Goal: Task Accomplishment & Management: Use online tool/utility

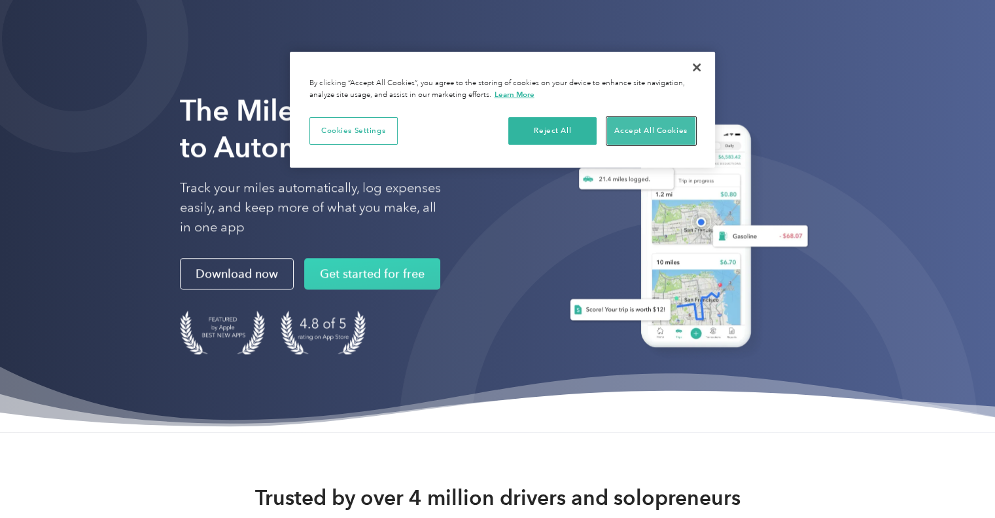
click at [662, 128] on button "Accept All Cookies" at bounding box center [651, 130] width 88 height 27
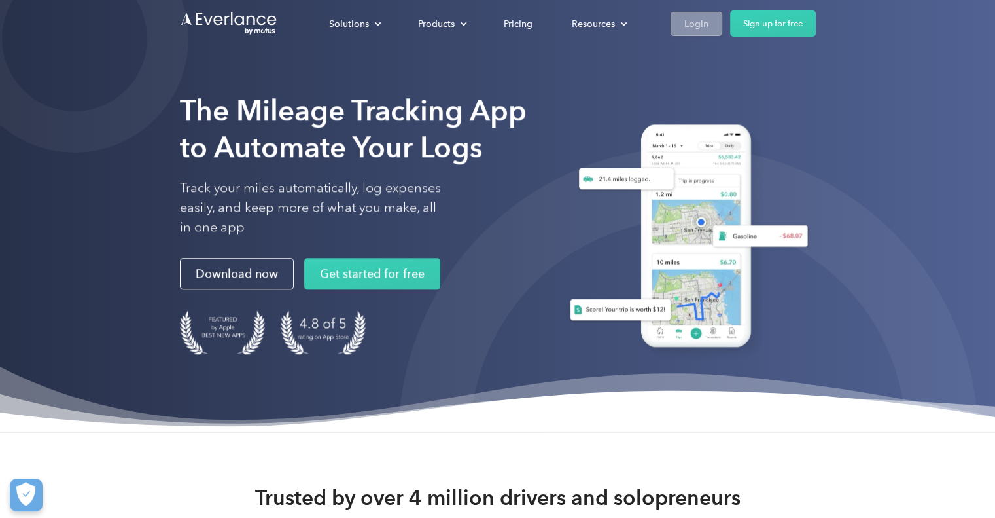
click at [700, 23] on div "Login" at bounding box center [697, 24] width 24 height 16
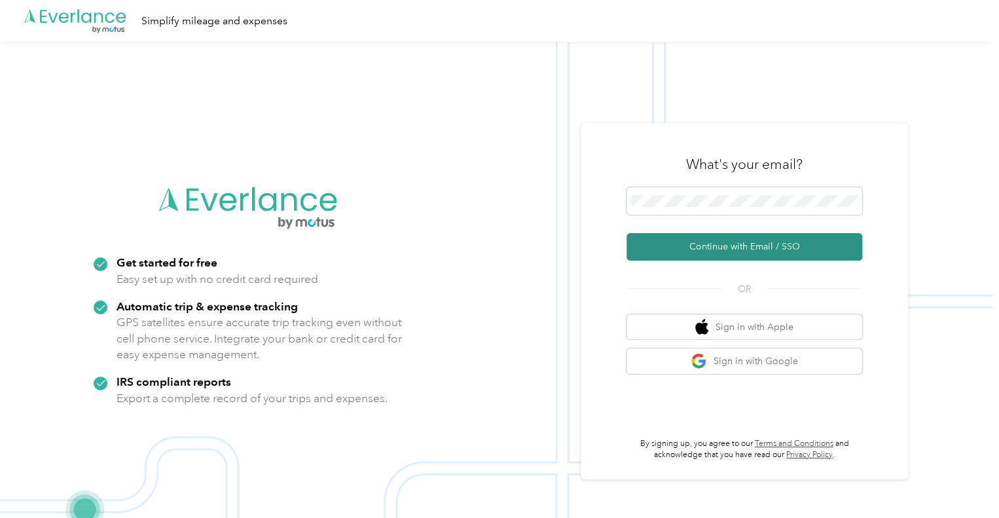
click at [699, 254] on button "Continue with Email / SSO" at bounding box center [744, 246] width 236 height 27
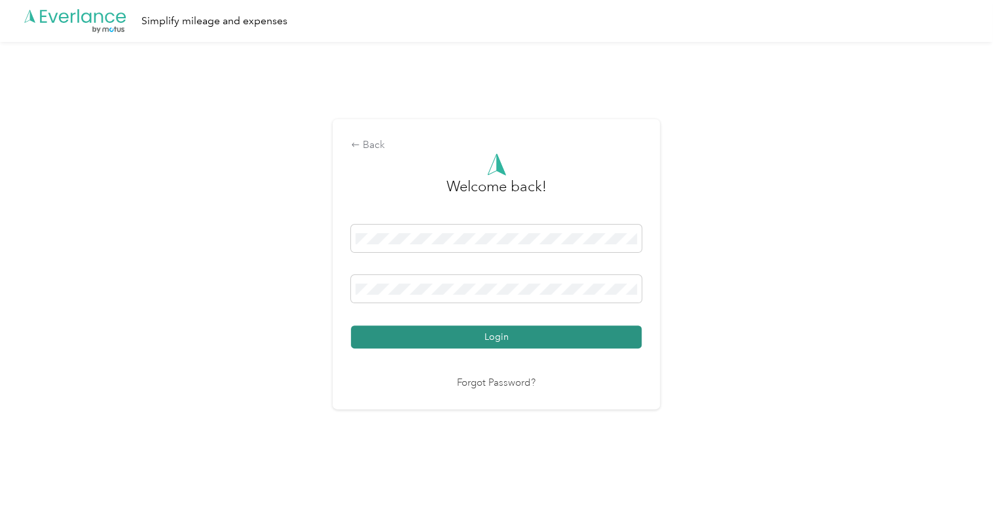
click at [500, 341] on button "Login" at bounding box center [496, 336] width 291 height 23
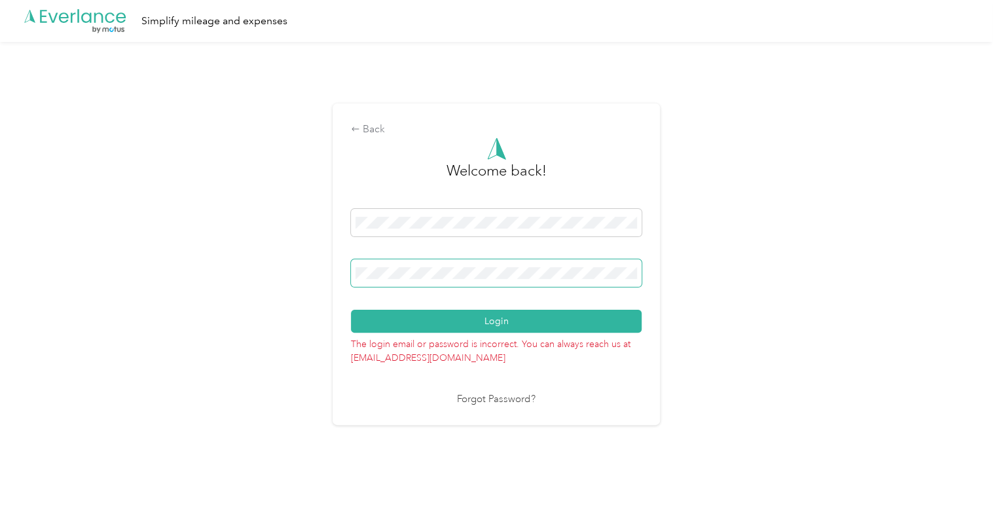
click at [442, 264] on span at bounding box center [496, 272] width 291 height 27
click at [375, 128] on div "Back" at bounding box center [496, 130] width 291 height 16
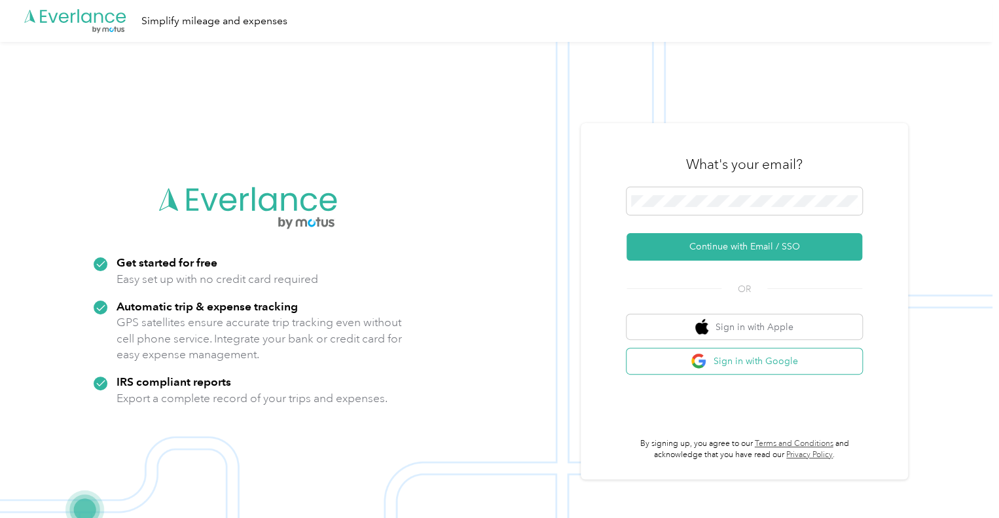
click at [749, 362] on button "Sign in with Google" at bounding box center [744, 361] width 236 height 26
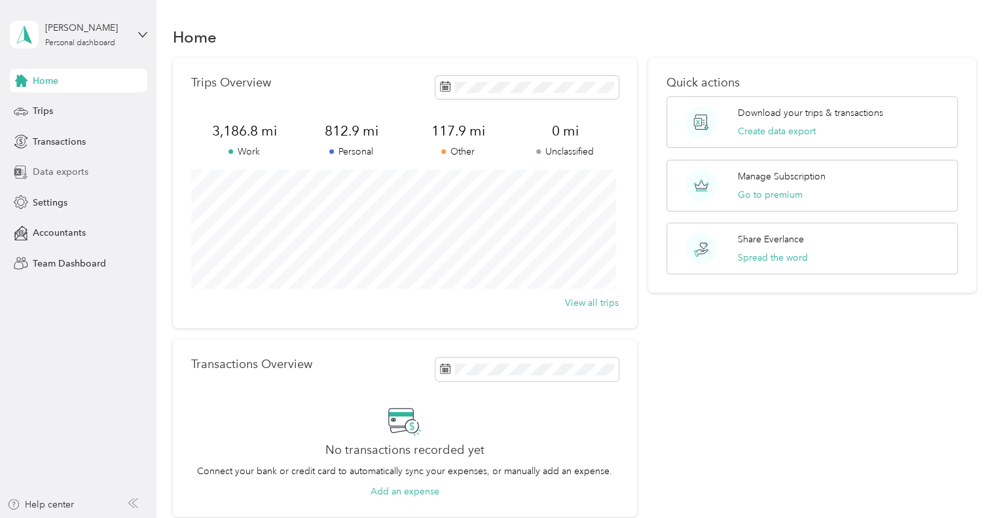
click at [52, 170] on span "Data exports" at bounding box center [61, 172] width 56 height 14
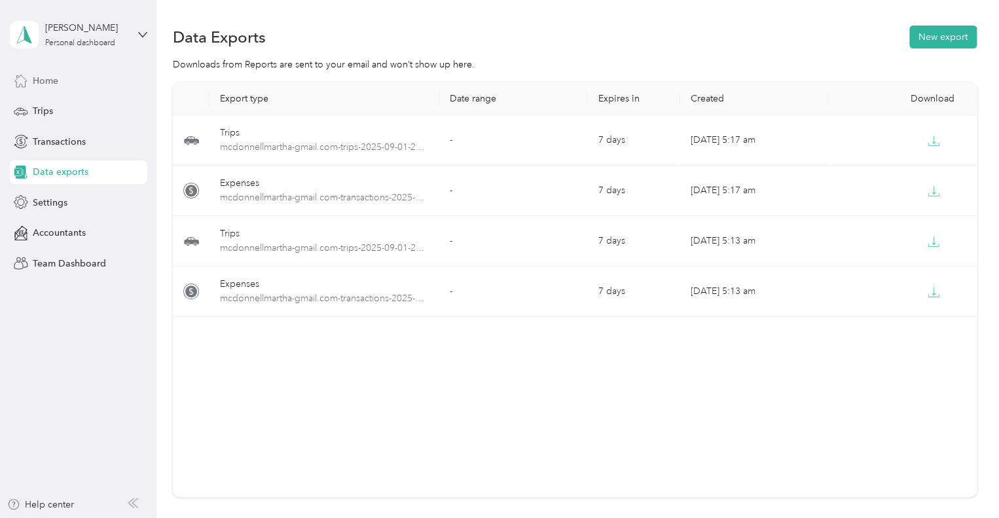
click at [33, 77] on span "Home" at bounding box center [46, 81] width 26 height 14
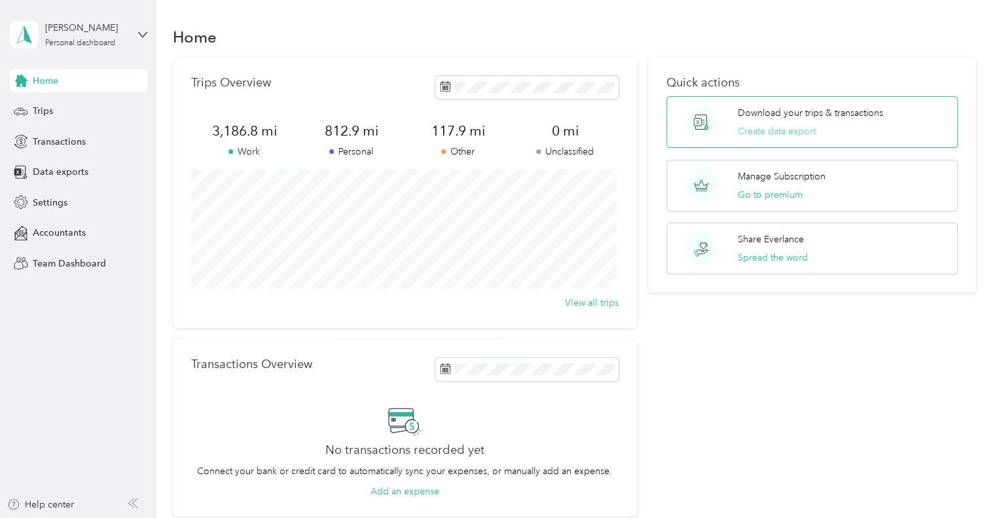
click at [779, 135] on button "Create data export" at bounding box center [777, 131] width 78 height 14
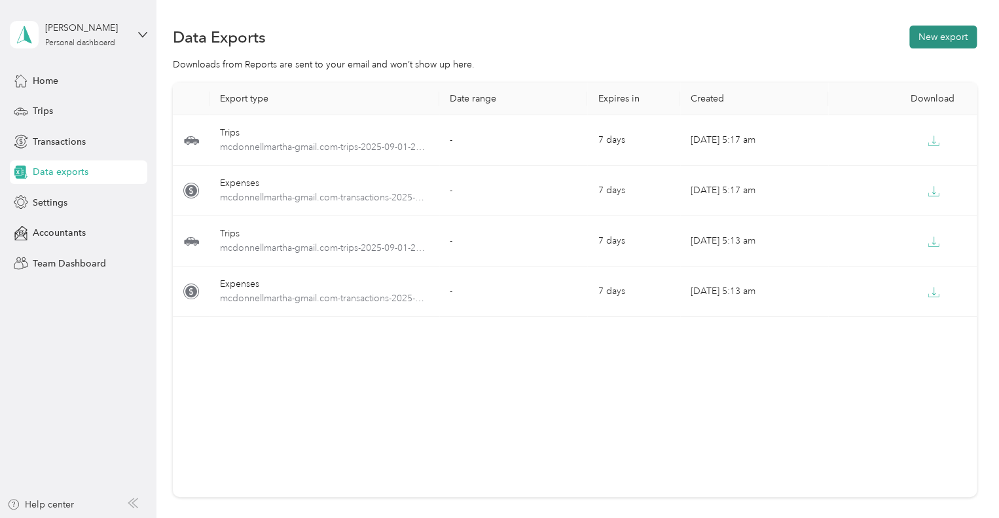
click at [926, 37] on button "New export" at bounding box center [942, 37] width 67 height 23
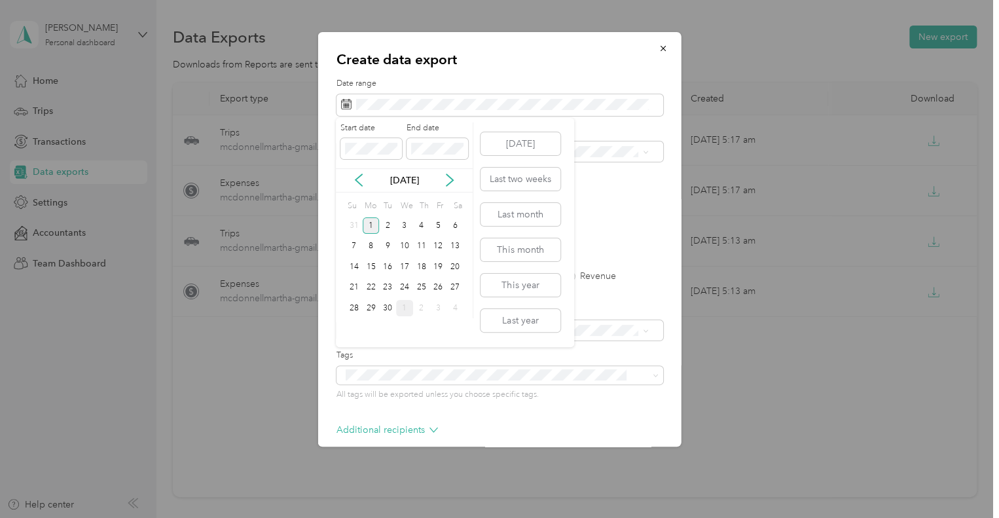
click at [371, 227] on div "1" at bounding box center [371, 225] width 17 height 16
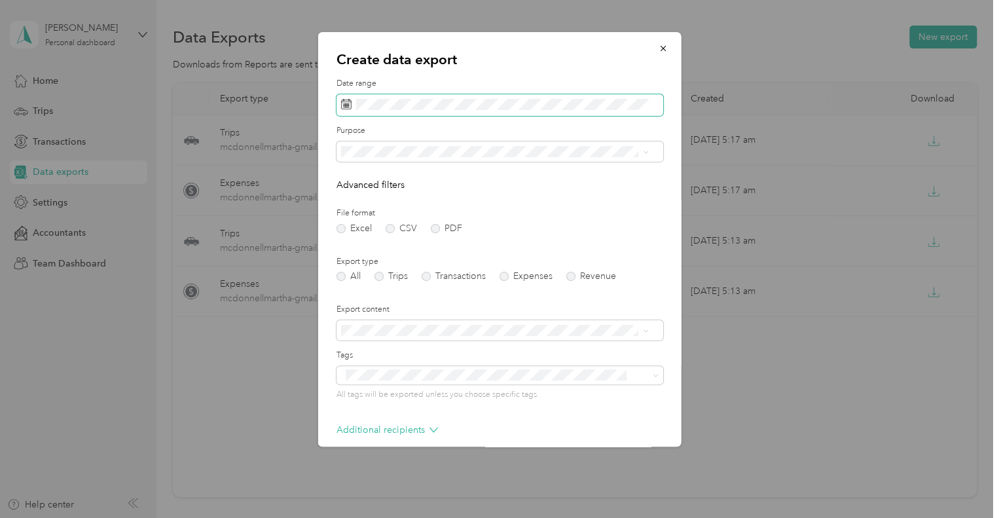
click at [497, 96] on span at bounding box center [499, 105] width 327 height 22
click at [347, 104] on icon at bounding box center [346, 104] width 10 height 10
click at [660, 49] on icon "button" at bounding box center [662, 48] width 5 height 5
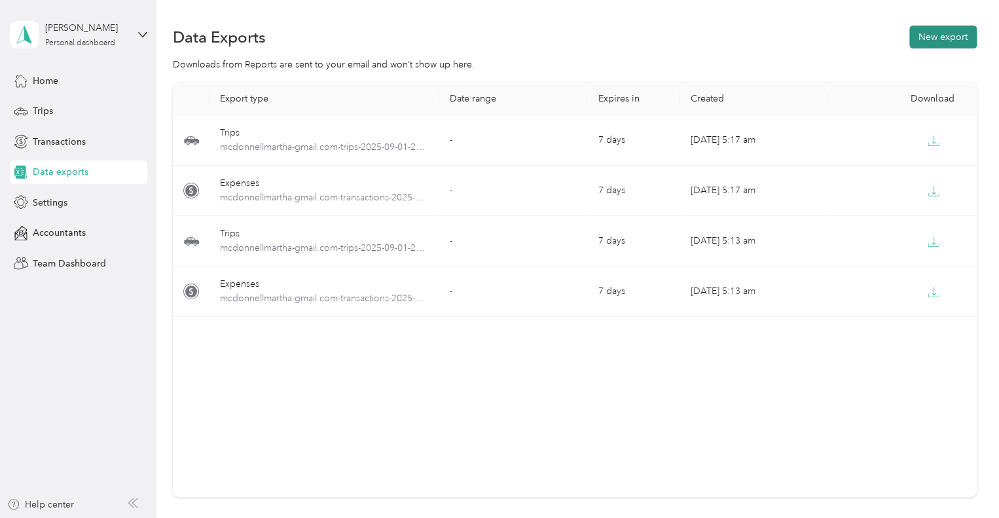
click at [932, 41] on button "New export" at bounding box center [942, 37] width 67 height 23
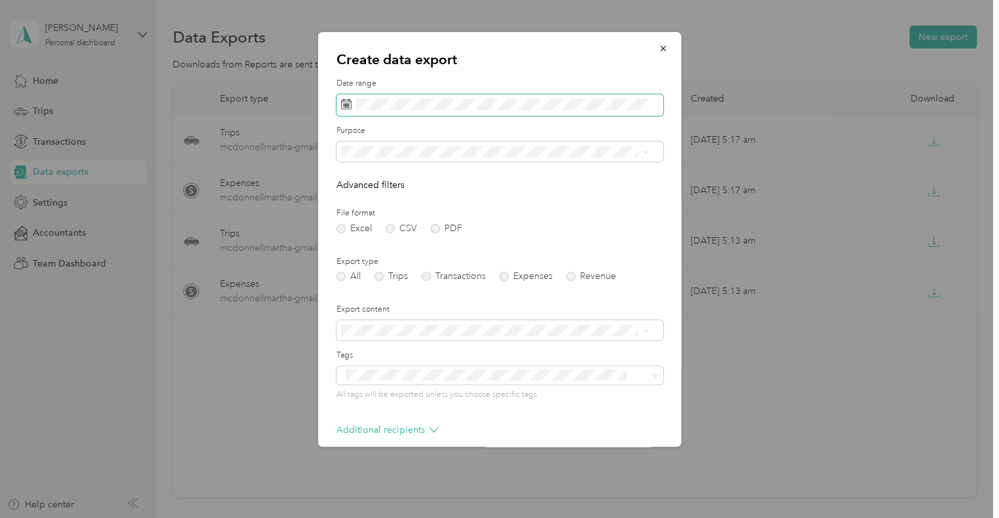
click at [417, 111] on span at bounding box center [499, 105] width 327 height 22
click at [344, 103] on rect at bounding box center [343, 103] width 1 height 1
click at [380, 98] on span at bounding box center [499, 105] width 327 height 22
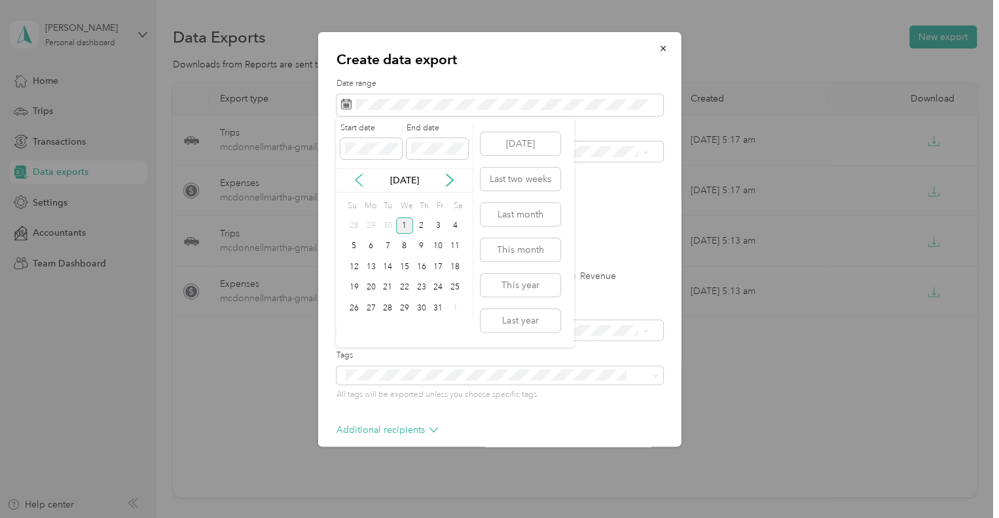
click at [356, 179] on icon at bounding box center [358, 180] width 7 height 12
click at [368, 222] on div "1" at bounding box center [371, 225] width 17 height 16
click at [388, 307] on div "30" at bounding box center [387, 308] width 17 height 16
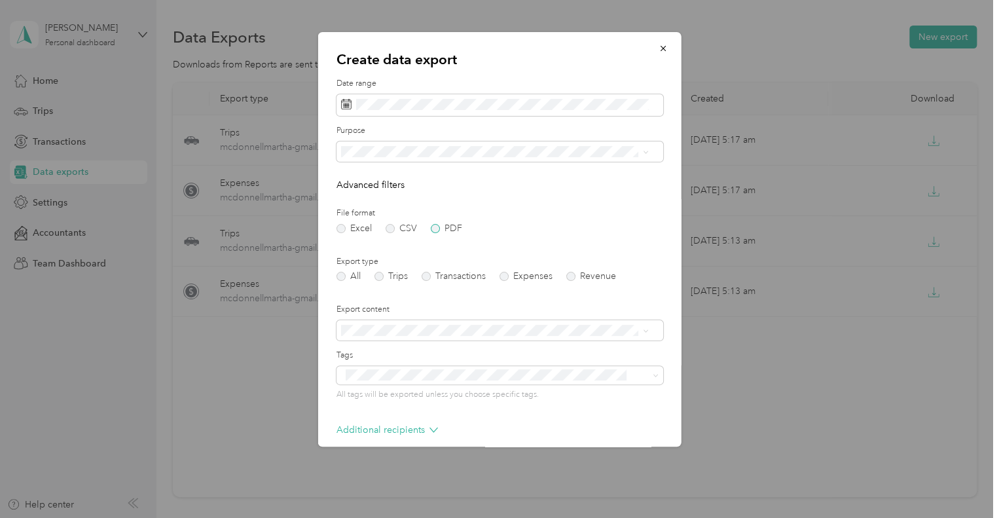
click at [434, 228] on label "PDF" at bounding box center [446, 228] width 31 height 9
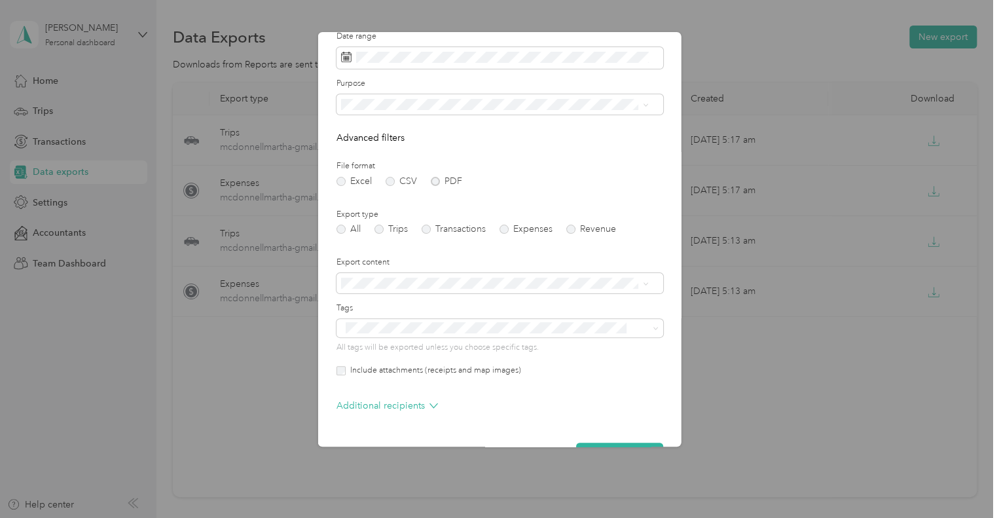
scroll to position [84, 0]
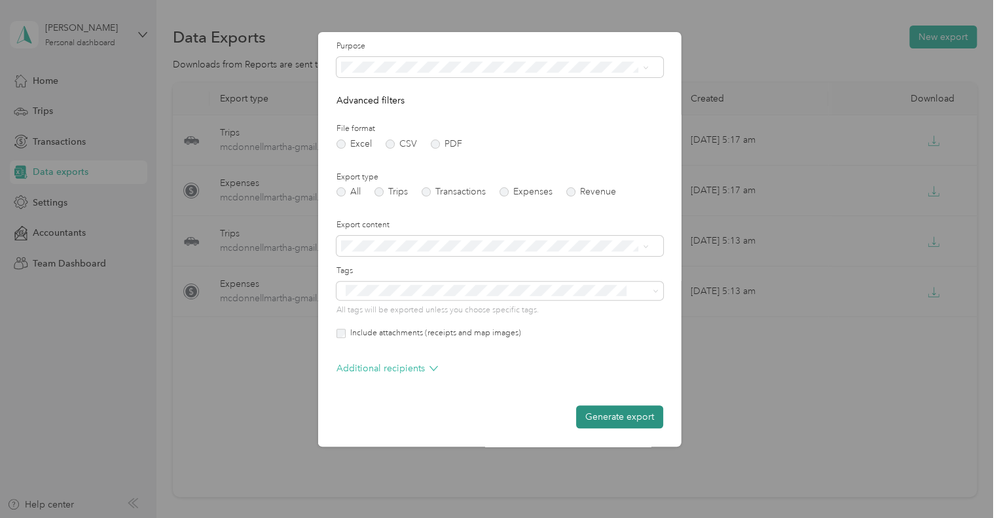
click at [619, 416] on button "Generate export" at bounding box center [619, 416] width 87 height 23
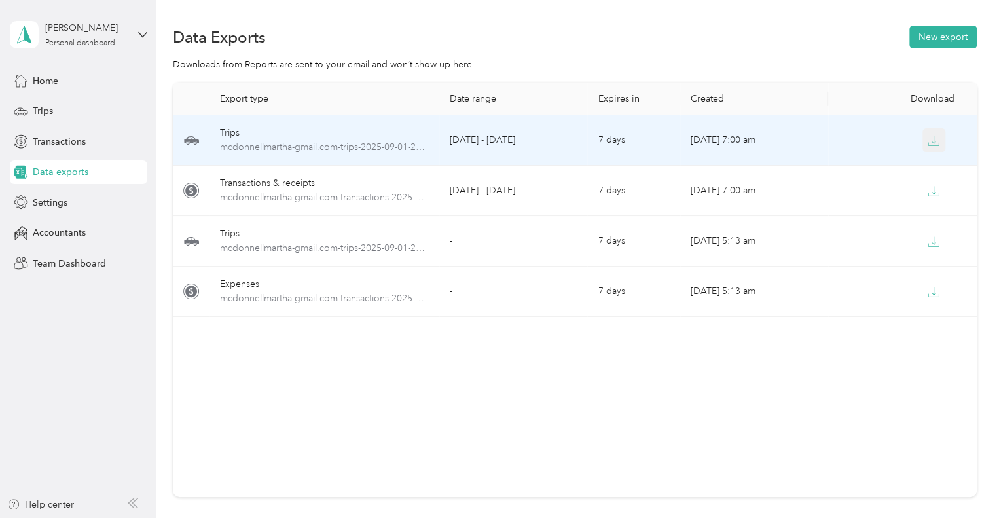
click at [930, 142] on icon "button" at bounding box center [933, 141] width 12 height 12
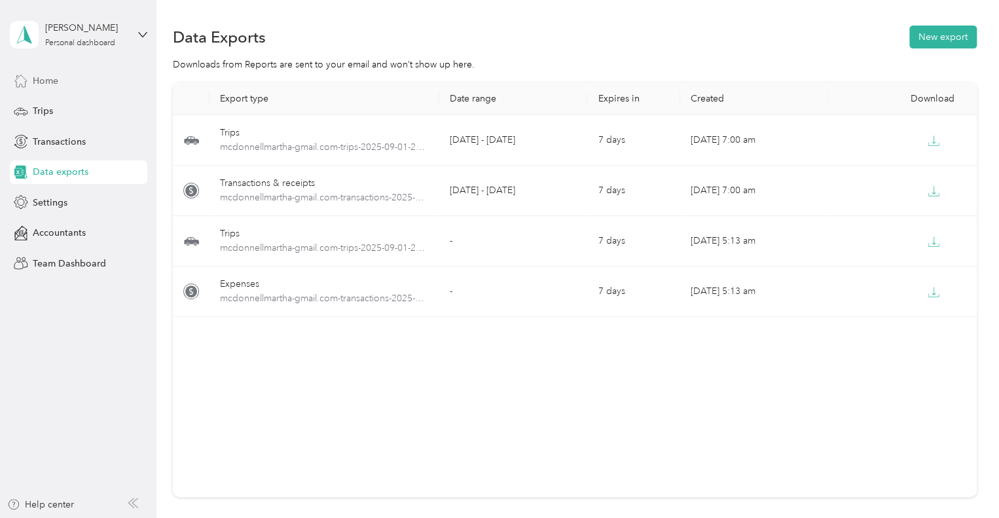
click at [47, 86] on span "Home" at bounding box center [46, 81] width 26 height 14
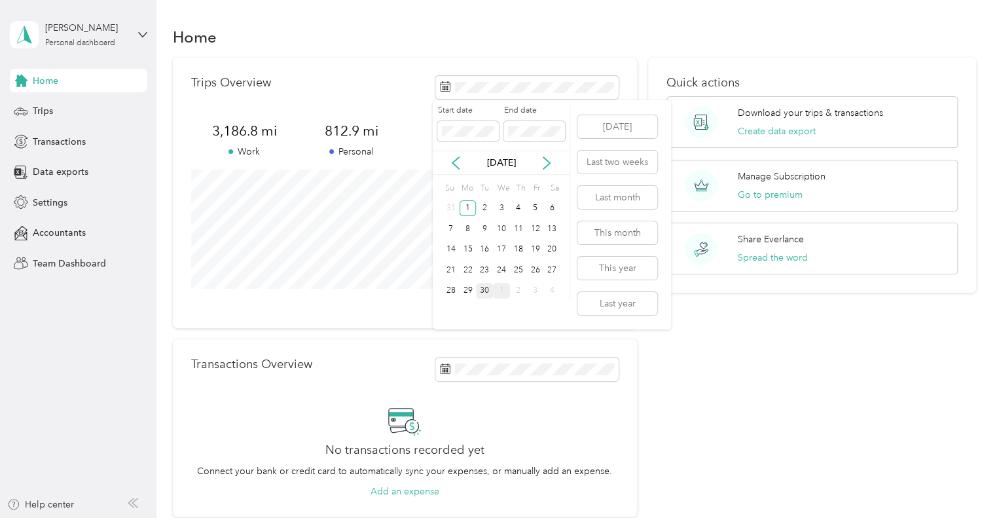
click at [485, 293] on div "30" at bounding box center [484, 291] width 17 height 16
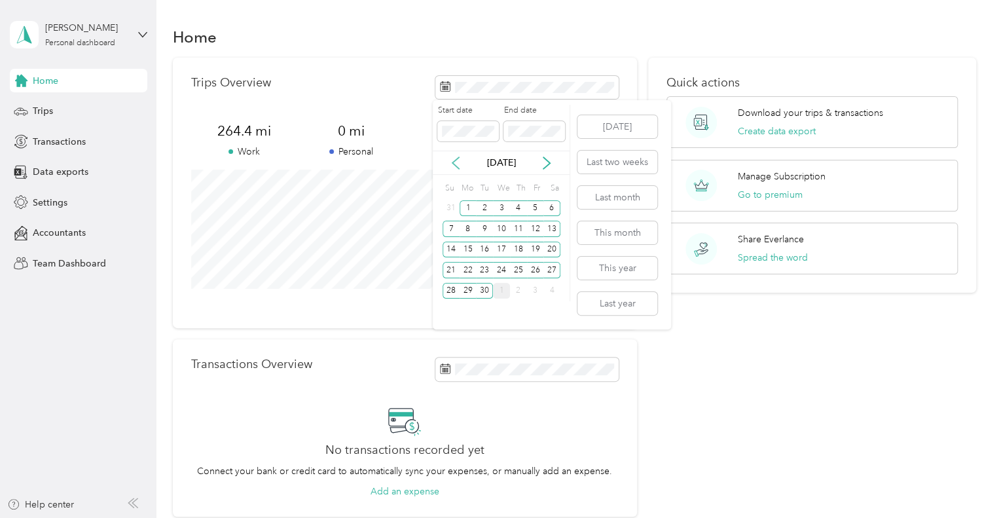
click at [456, 159] on icon at bounding box center [455, 163] width 7 height 12
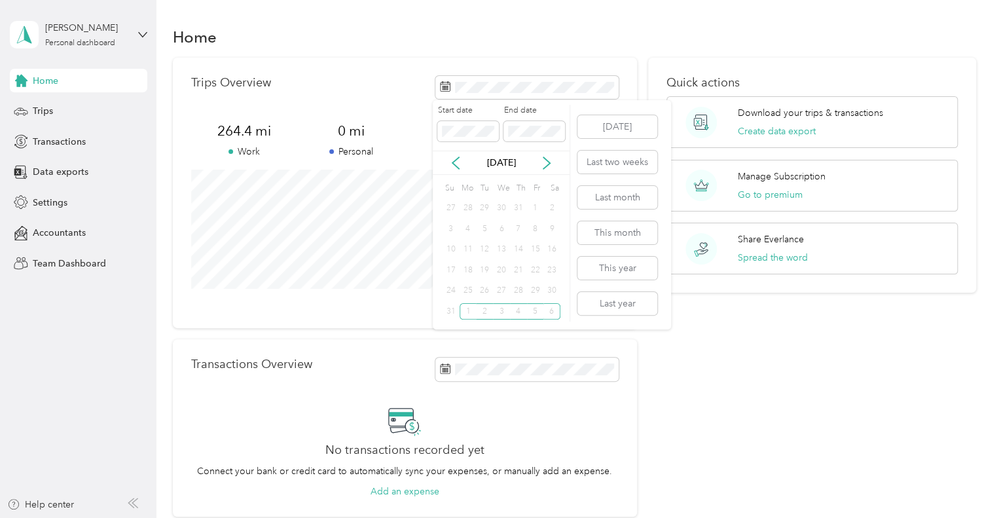
click at [535, 204] on div "1" at bounding box center [535, 208] width 17 height 16
click at [486, 142] on div "Start date End date" at bounding box center [501, 128] width 137 height 46
click at [535, 208] on div "1" at bounding box center [535, 208] width 17 height 16
click at [613, 194] on button "Last month" at bounding box center [617, 197] width 80 height 23
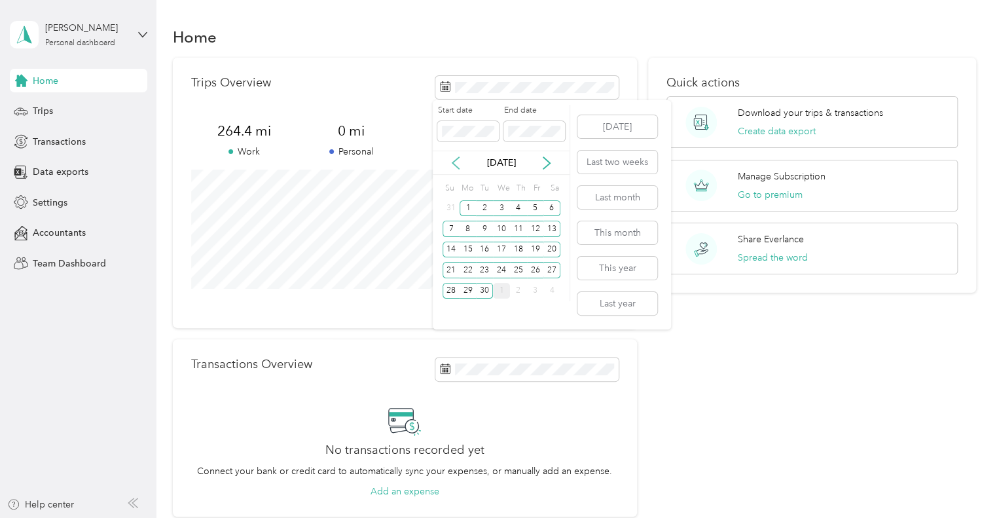
click at [452, 164] on icon at bounding box center [455, 162] width 13 height 13
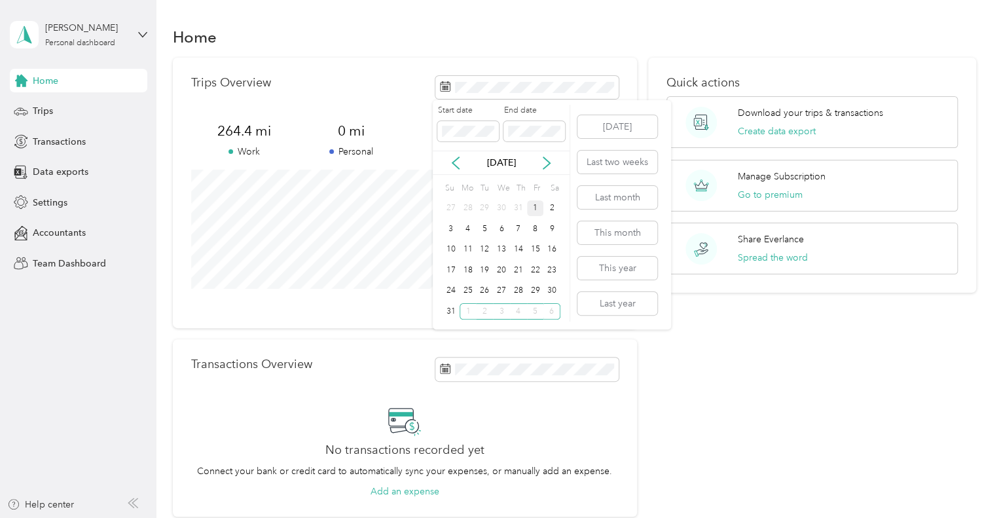
click at [537, 204] on div "1" at bounding box center [535, 208] width 17 height 16
click at [450, 315] on div "31" at bounding box center [450, 311] width 17 height 16
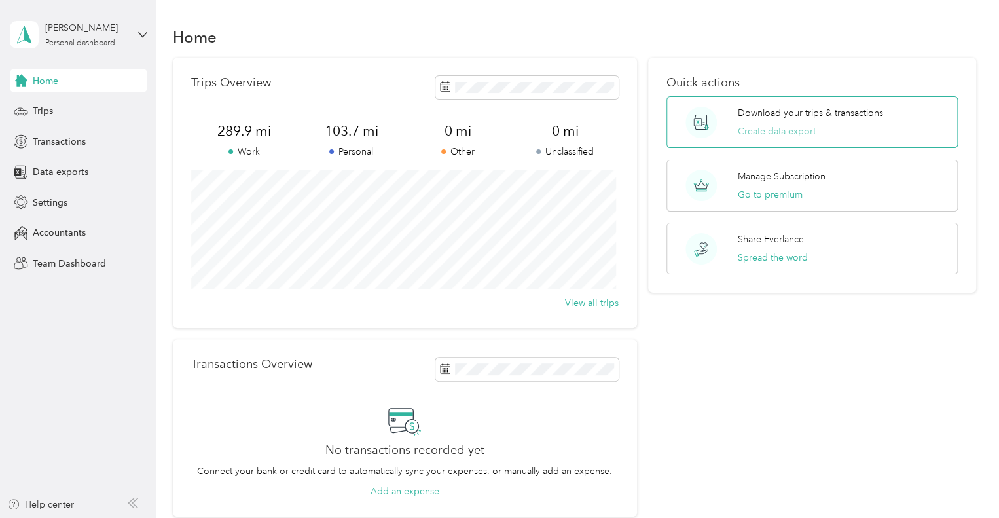
click at [770, 133] on button "Create data export" at bounding box center [777, 131] width 78 height 14
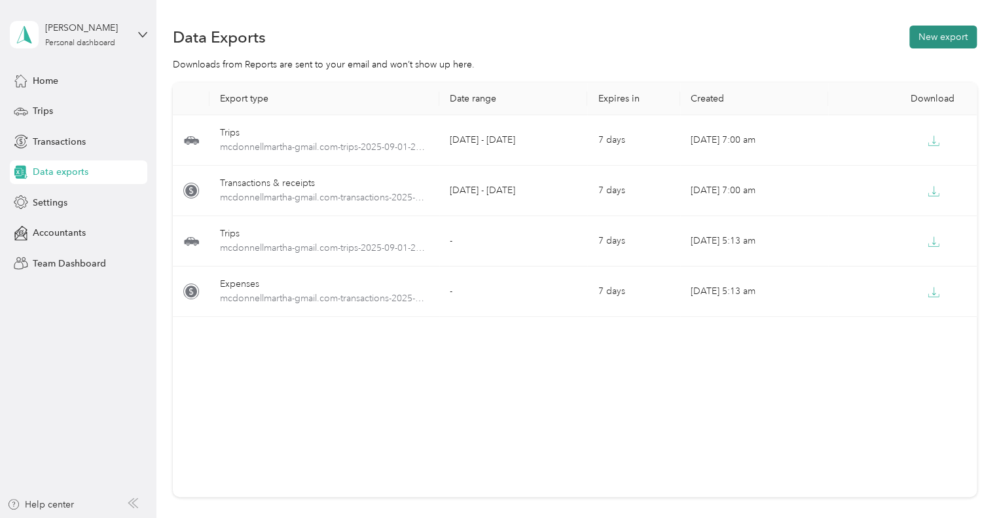
click at [931, 39] on button "New export" at bounding box center [942, 37] width 67 height 23
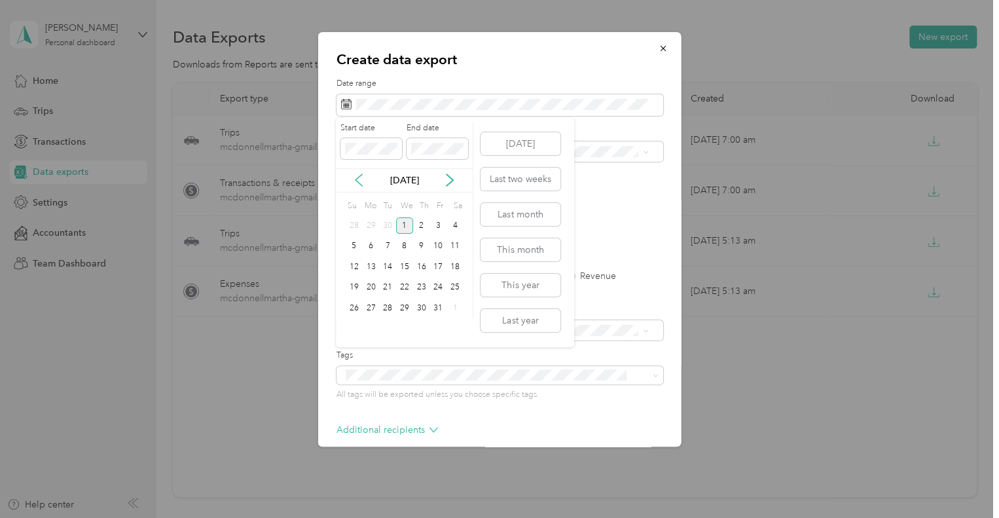
click at [359, 183] on icon at bounding box center [358, 180] width 7 height 12
click at [436, 221] on div "1" at bounding box center [437, 225] width 17 height 16
click at [354, 331] on div "31" at bounding box center [354, 329] width 17 height 16
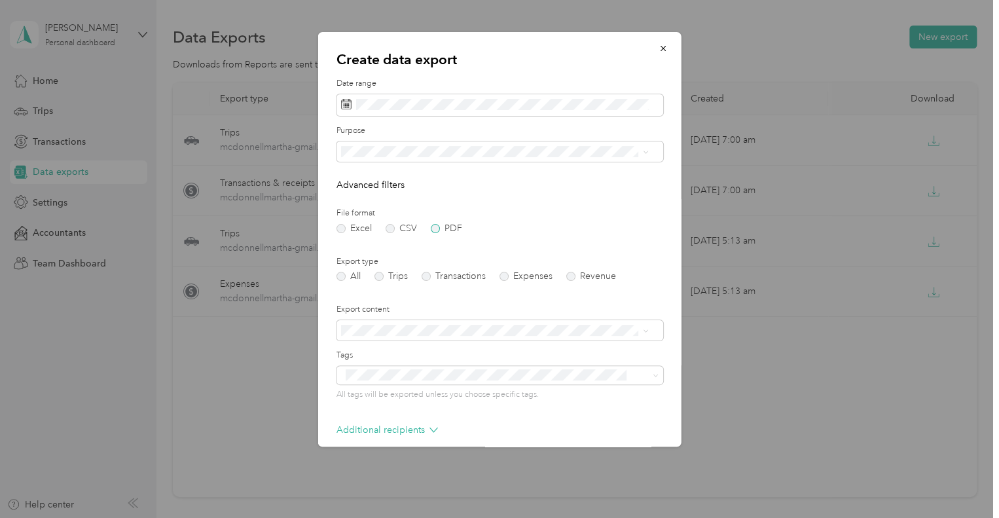
click at [436, 228] on label "PDF" at bounding box center [446, 228] width 31 height 9
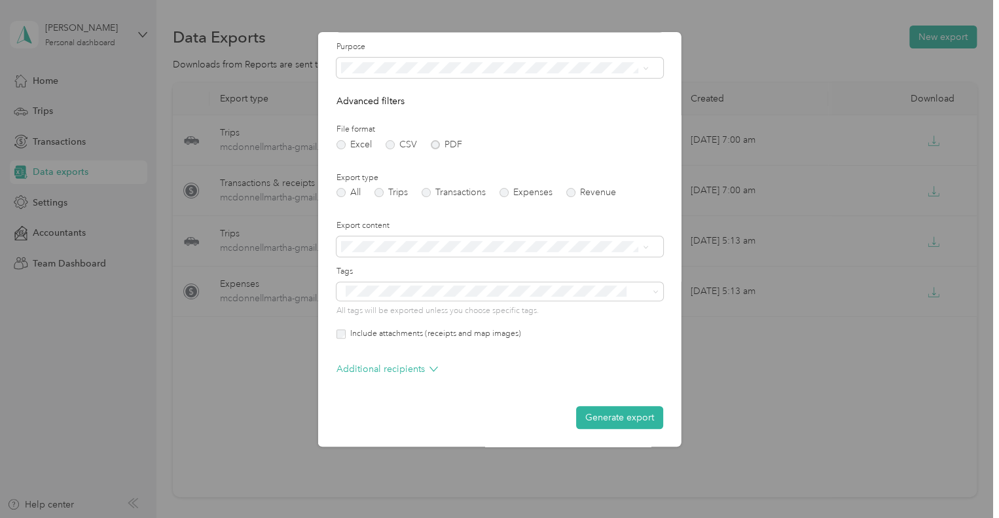
scroll to position [84, 0]
click at [607, 418] on button "Generate export" at bounding box center [619, 416] width 87 height 23
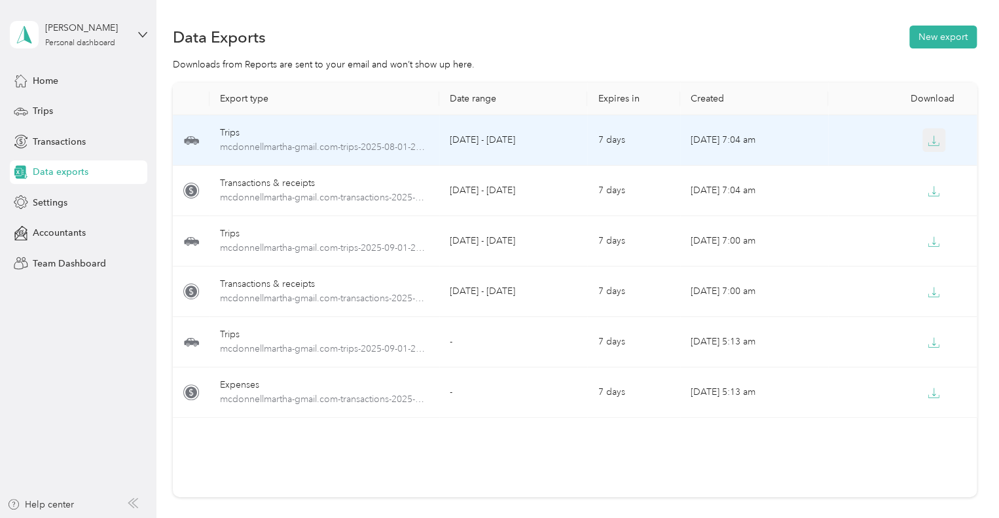
click at [928, 138] on icon "button" at bounding box center [933, 141] width 12 height 12
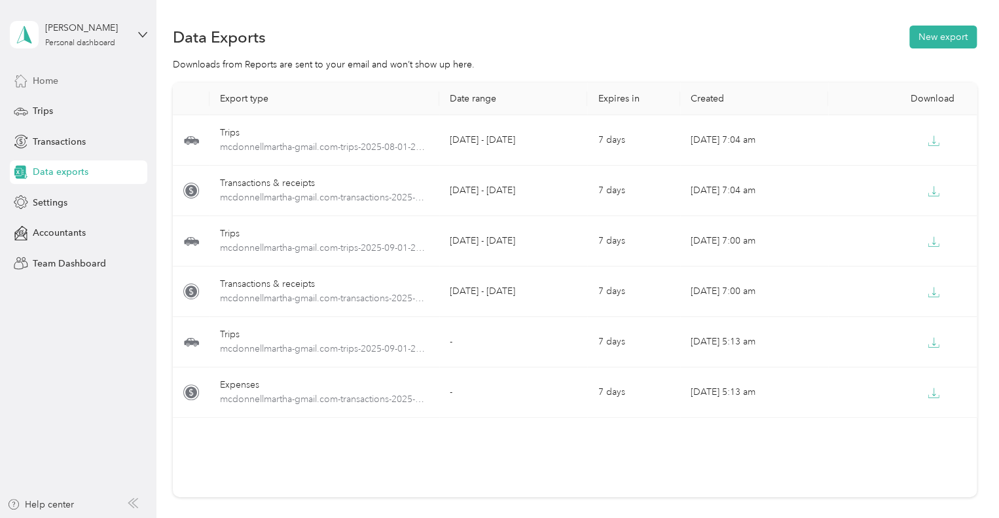
click at [34, 81] on span "Home" at bounding box center [46, 81] width 26 height 14
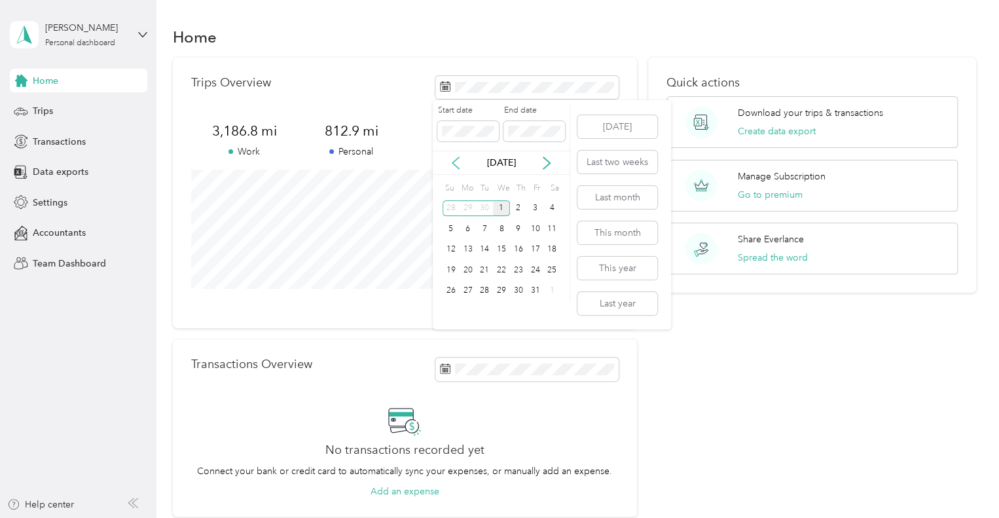
click at [454, 156] on icon at bounding box center [455, 162] width 13 height 13
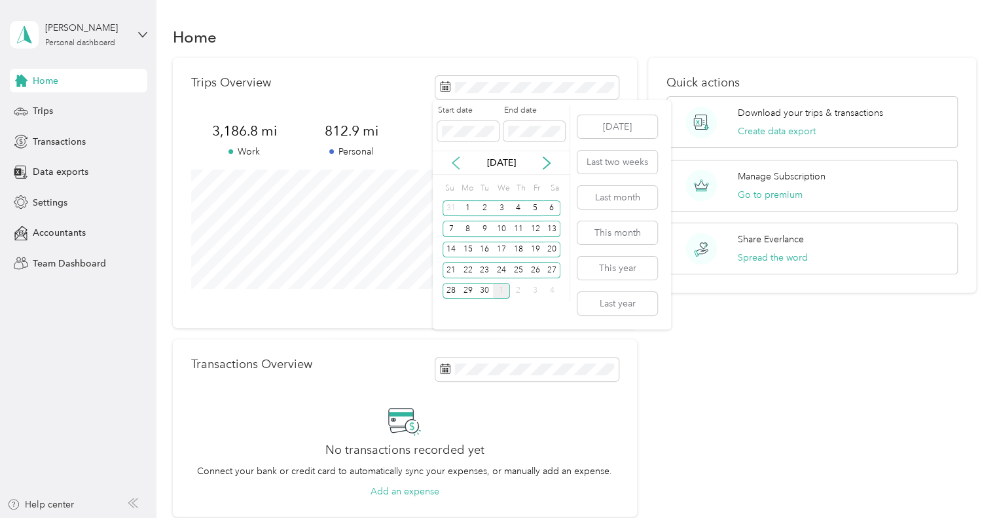
click at [453, 162] on icon at bounding box center [455, 163] width 7 height 12
click at [482, 204] on div "1" at bounding box center [484, 208] width 17 height 16
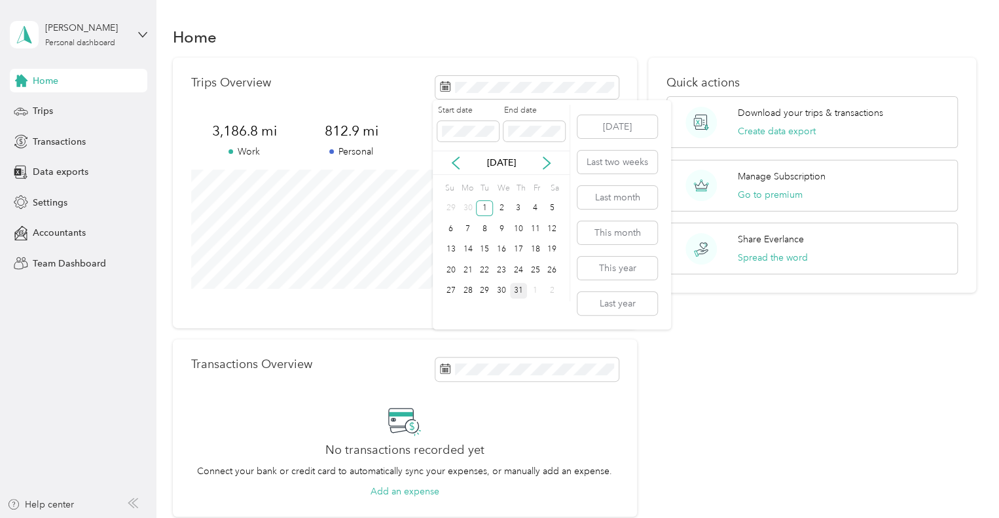
click at [516, 291] on div "31" at bounding box center [518, 291] width 17 height 16
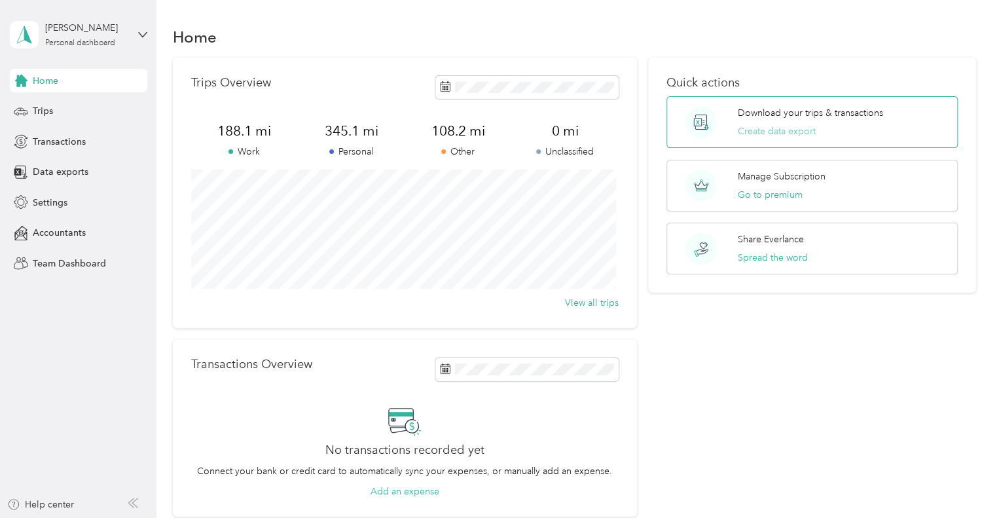
click at [797, 132] on button "Create data export" at bounding box center [777, 131] width 78 height 14
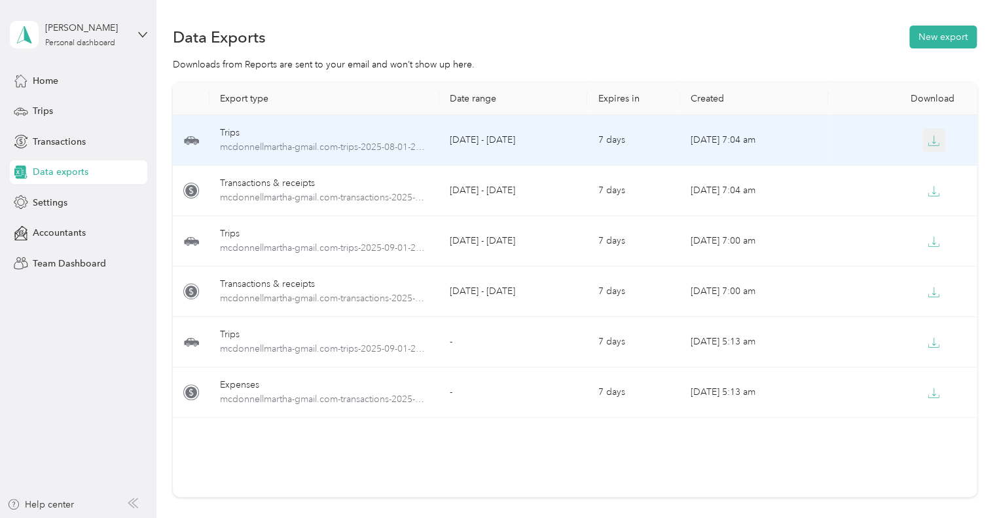
click at [927, 134] on span "button" at bounding box center [933, 139] width 12 height 11
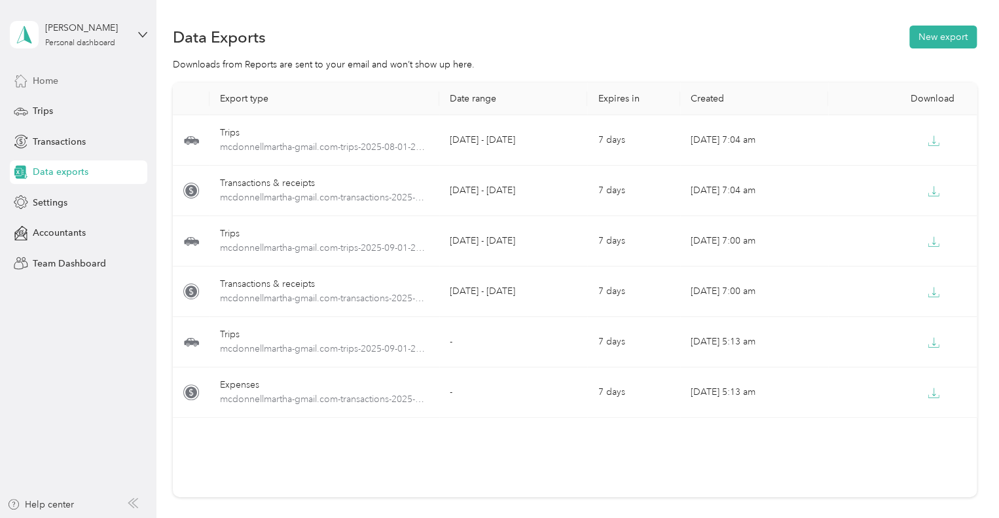
click at [47, 79] on span "Home" at bounding box center [46, 81] width 26 height 14
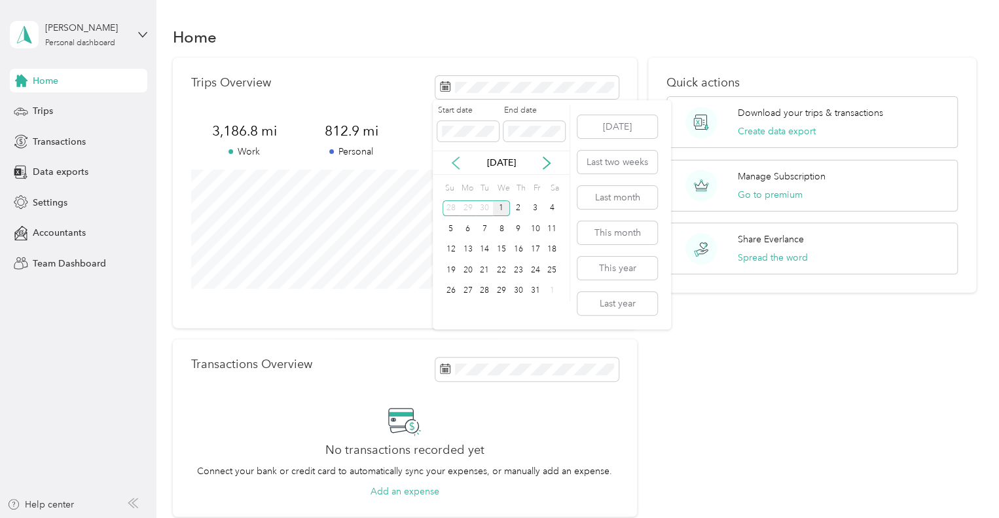
click at [454, 162] on icon at bounding box center [455, 162] width 13 height 13
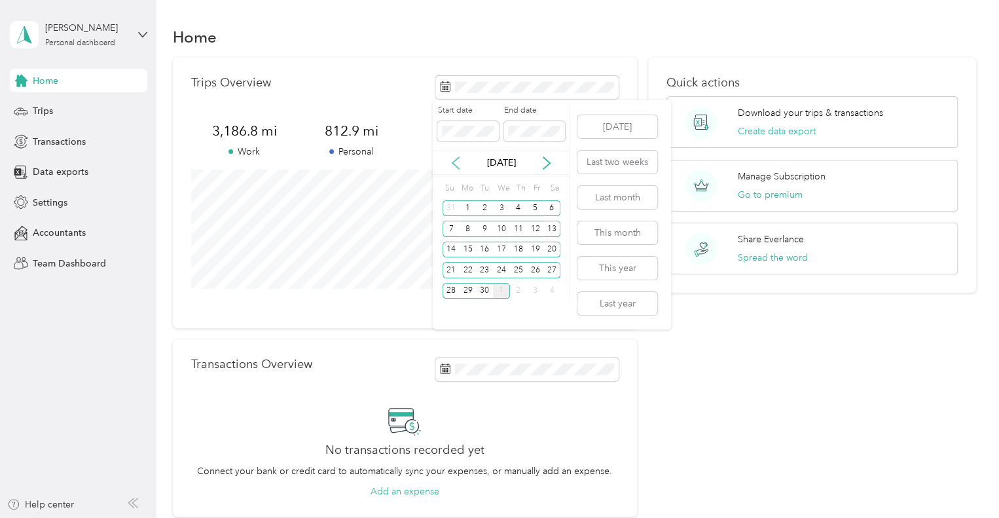
click at [454, 162] on icon at bounding box center [455, 163] width 7 height 12
click at [482, 206] on div "1" at bounding box center [484, 208] width 17 height 16
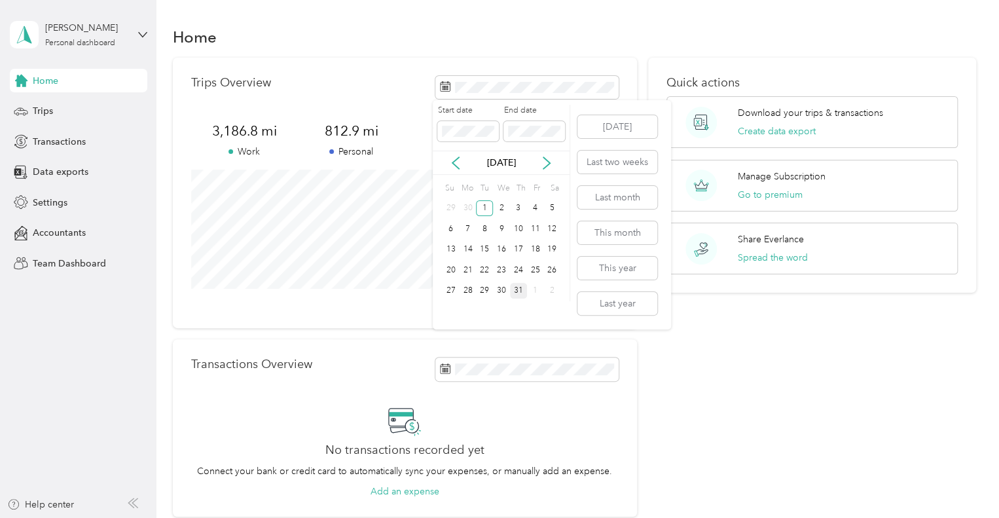
click at [516, 291] on div "31" at bounding box center [518, 291] width 17 height 16
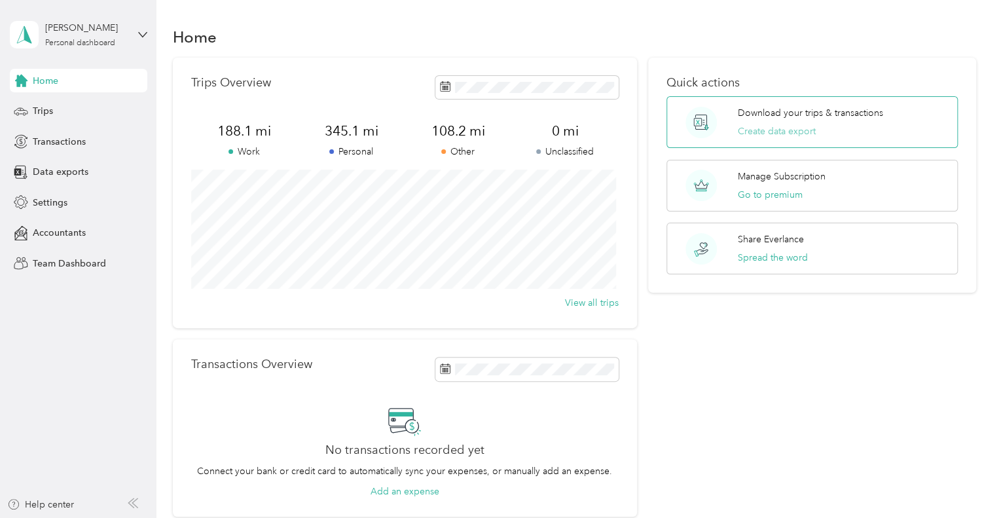
click at [785, 131] on button "Create data export" at bounding box center [777, 131] width 78 height 14
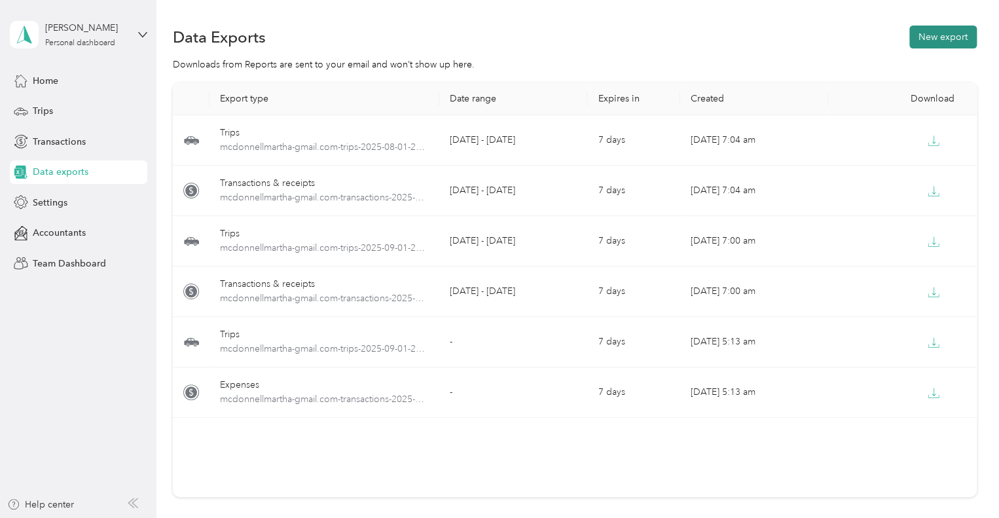
click at [942, 39] on button "New export" at bounding box center [942, 37] width 67 height 23
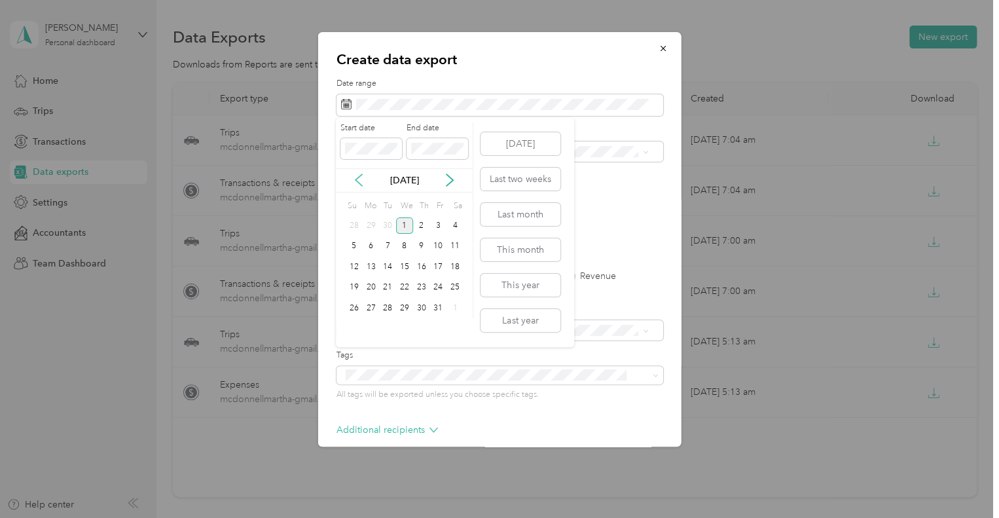
click at [358, 181] on icon at bounding box center [358, 180] width 7 height 12
click at [387, 227] on div "1" at bounding box center [387, 225] width 17 height 16
click at [423, 309] on div "31" at bounding box center [421, 308] width 17 height 16
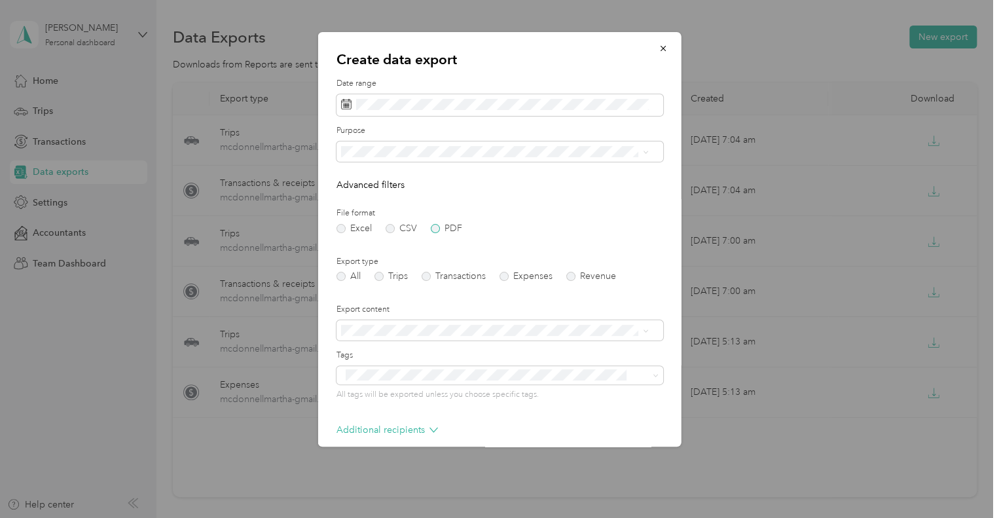
click at [433, 228] on label "PDF" at bounding box center [446, 228] width 31 height 9
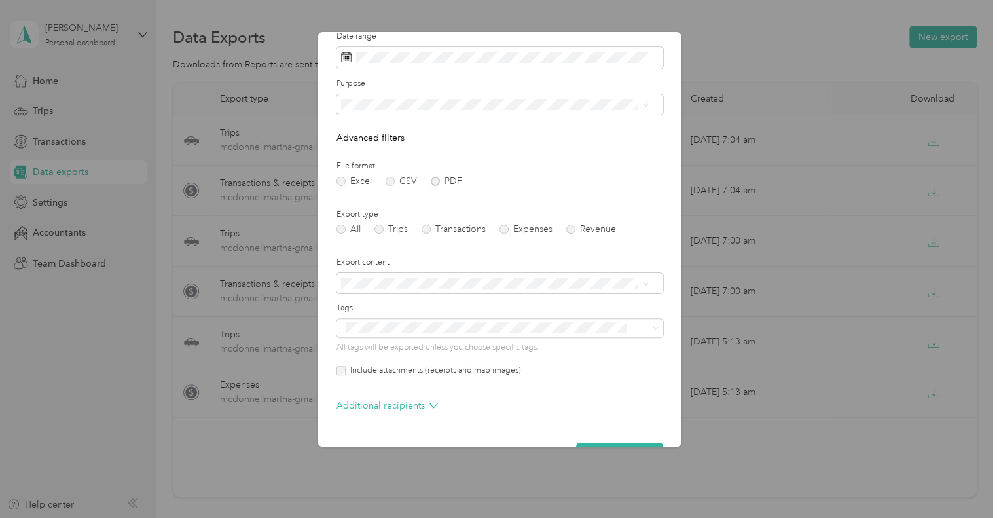
scroll to position [84, 0]
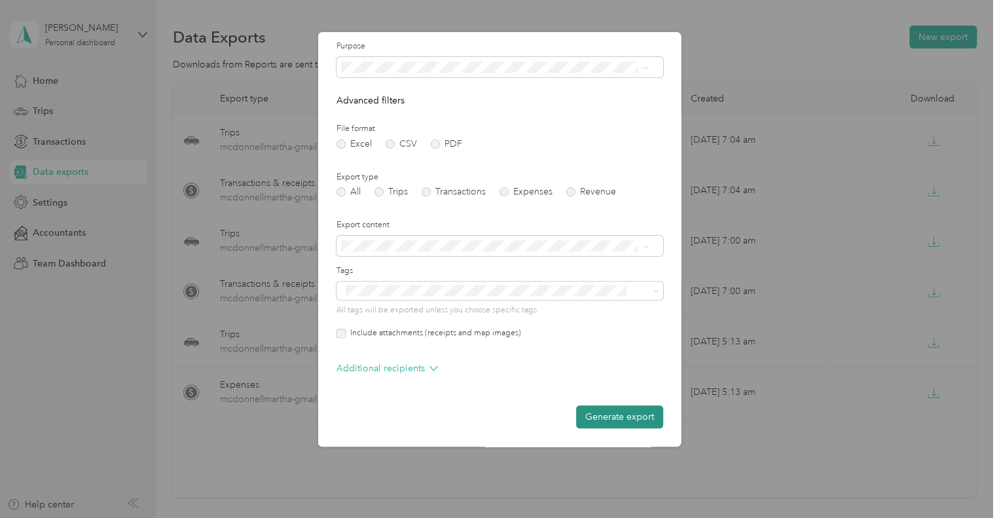
click at [615, 414] on button "Generate export" at bounding box center [619, 416] width 87 height 23
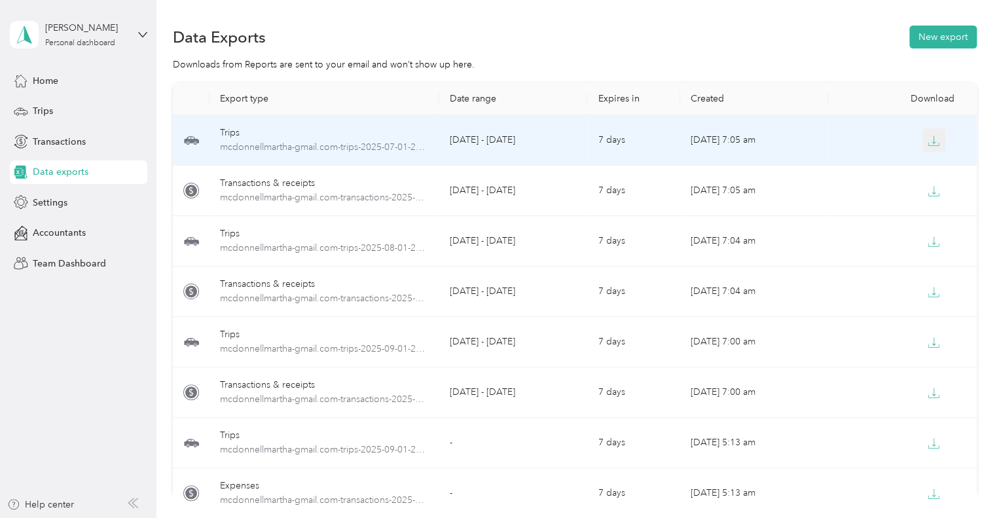
click at [929, 138] on icon "button" at bounding box center [933, 141] width 12 height 12
